Goal: Task Accomplishment & Management: Manage account settings

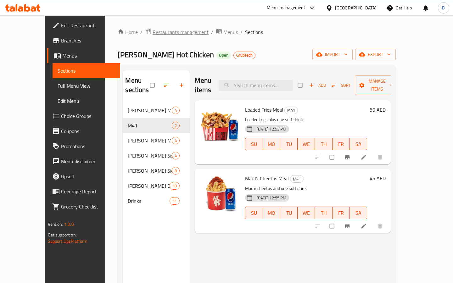
click at [153, 33] on span "Restaurants management" at bounding box center [181, 32] width 56 height 8
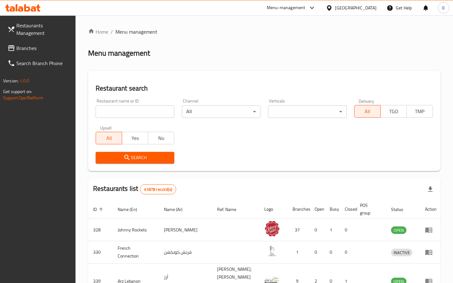
click at [147, 108] on input "search" at bounding box center [135, 111] width 79 height 13
type input "t"
click at [116, 110] on input "drvn" at bounding box center [135, 111] width 79 height 13
type input "drvn coffee"
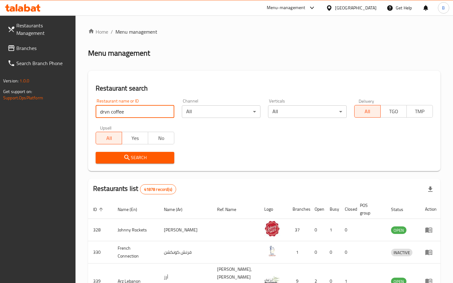
click at [130, 159] on icon "submit" at bounding box center [127, 158] width 8 height 8
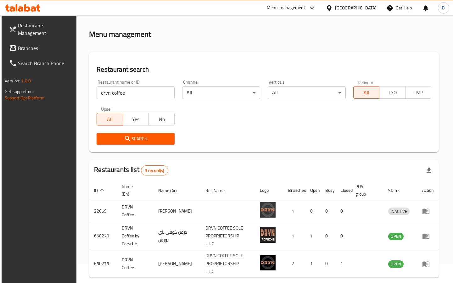
scroll to position [37, 0]
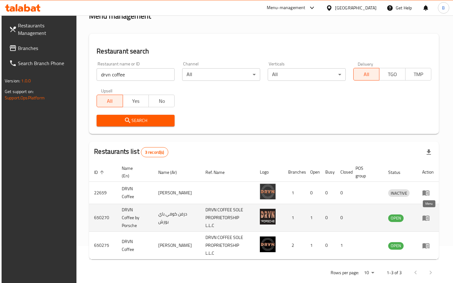
click at [427, 216] on icon "enhanced table" at bounding box center [426, 218] width 8 height 8
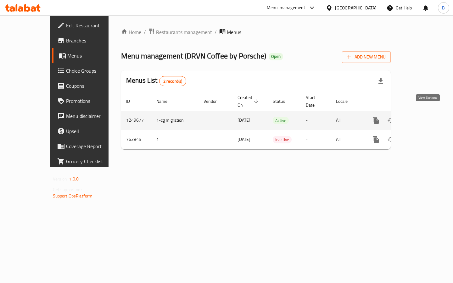
click at [425, 117] on icon "enhanced table" at bounding box center [422, 121] width 8 height 8
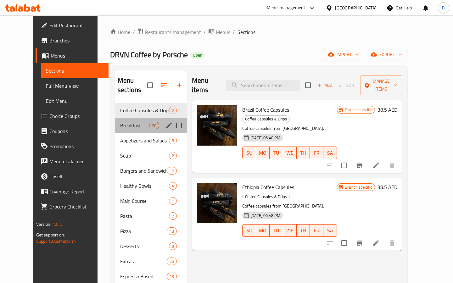
click at [126, 118] on div "Breakfast 20" at bounding box center [151, 125] width 72 height 15
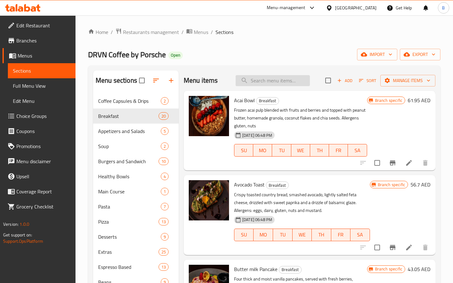
click at [262, 81] on input "search" at bounding box center [273, 80] width 74 height 11
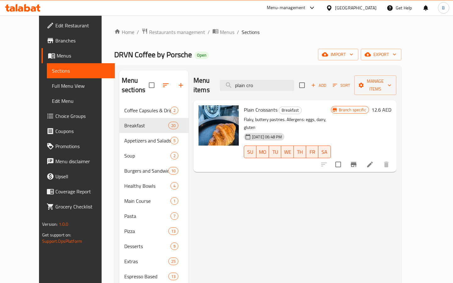
type input "plain cro"
click at [374, 161] on icon at bounding box center [370, 165] width 8 height 8
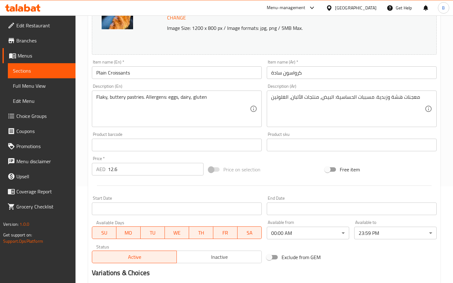
scroll to position [99, 0]
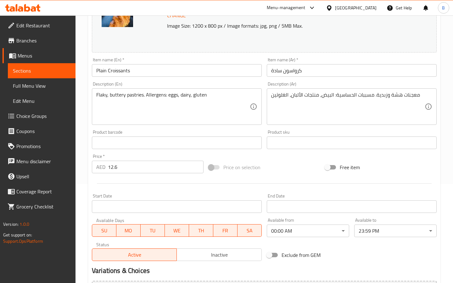
click at [125, 168] on input "12.6" at bounding box center [156, 167] width 96 height 13
type input "16"
click at [160, 188] on div at bounding box center [264, 183] width 350 height 15
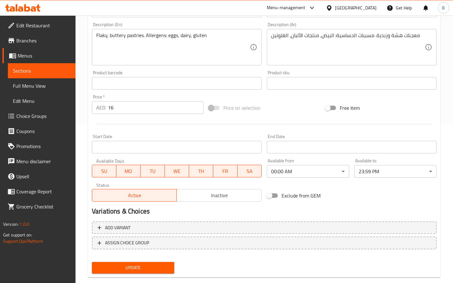
scroll to position [171, 0]
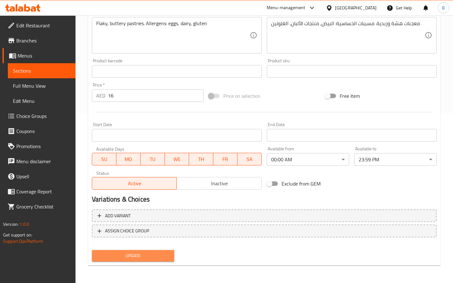
click at [144, 252] on span "Update" at bounding box center [133, 256] width 72 height 8
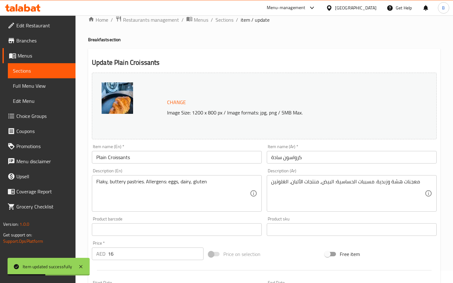
scroll to position [0, 0]
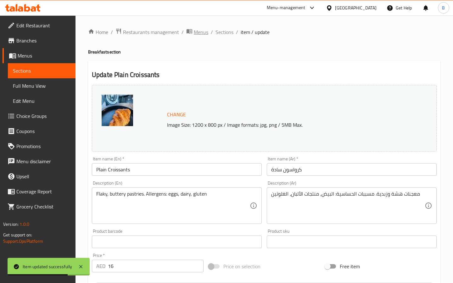
click at [203, 33] on span "Menus" at bounding box center [201, 32] width 14 height 8
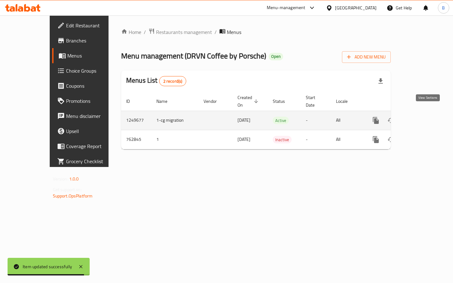
click at [425, 117] on icon "enhanced table" at bounding box center [422, 121] width 8 height 8
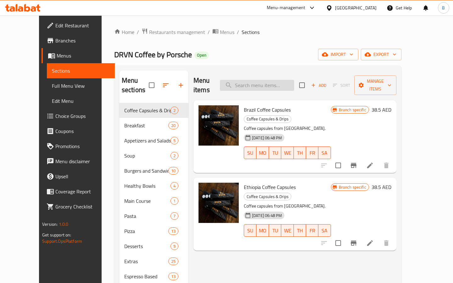
click at [248, 80] on input "search" at bounding box center [257, 85] width 74 height 11
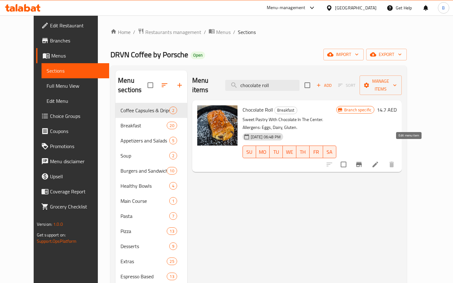
type input "chocolate roll"
click at [378, 162] on icon at bounding box center [376, 165] width 6 height 6
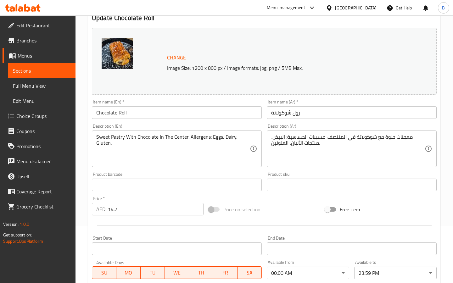
scroll to position [76, 0]
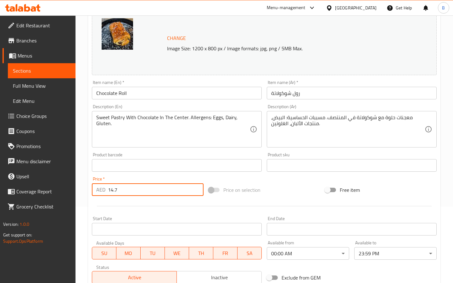
drag, startPoint x: 123, startPoint y: 188, endPoint x: 98, endPoint y: 189, distance: 24.6
click at [98, 189] on div "AED 14.7 Price *" at bounding box center [148, 189] width 112 height 13
type input "18"
click at [141, 205] on div at bounding box center [264, 206] width 350 height 15
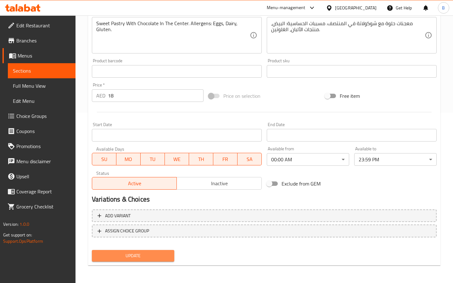
click at [153, 255] on span "Update" at bounding box center [133, 256] width 72 height 8
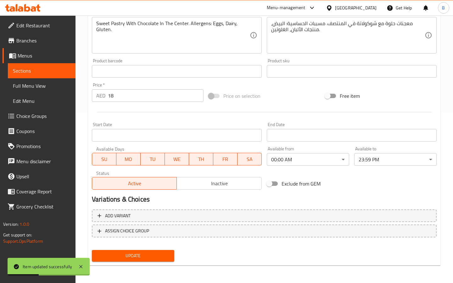
scroll to position [0, 0]
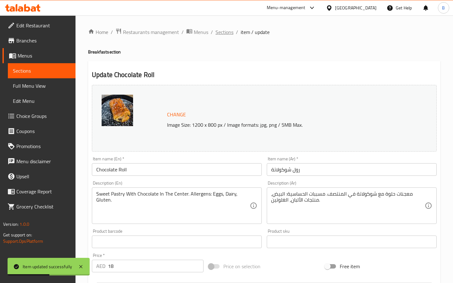
click at [226, 32] on span "Sections" at bounding box center [225, 32] width 18 height 8
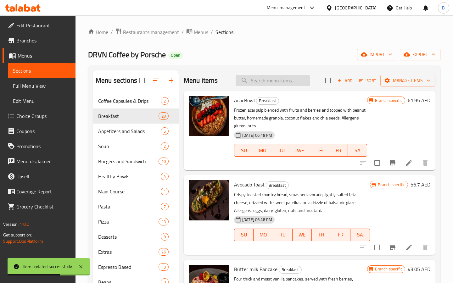
click at [253, 79] on input "search" at bounding box center [273, 80] width 74 height 11
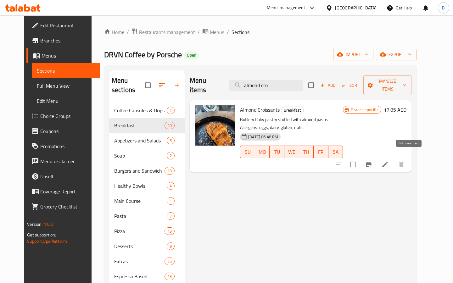
type input "almond cro"
click at [389, 161] on icon at bounding box center [385, 165] width 8 height 8
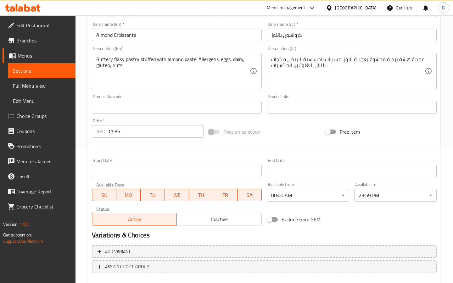
scroll to position [171, 0]
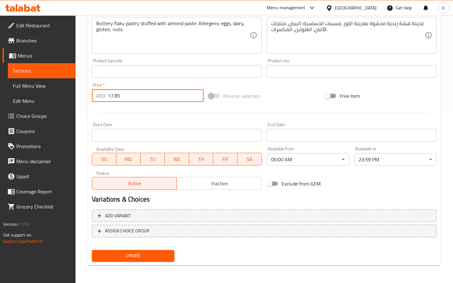
drag, startPoint x: 123, startPoint y: 97, endPoint x: 78, endPoint y: 96, distance: 44.4
click at [78, 96] on div "Home / Restaurants management / Menus / Sections / item / update Breakfast sect…" at bounding box center [265, 64] width 378 height 438
type input "21"
click at [138, 256] on span "Update" at bounding box center [133, 256] width 72 height 8
